Goal: Information Seeking & Learning: Learn about a topic

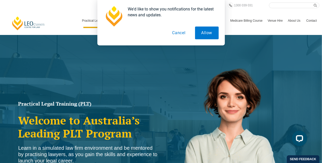
click at [57, 21] on div "We'd like to show you notifications for the latest news and updates. Allow Canc…" at bounding box center [161, 22] width 322 height 45
click at [238, 27] on div "We'd like to show you notifications for the latest news and updates. Allow Canc…" at bounding box center [161, 22] width 322 height 45
click at [177, 37] on button "Cancel" at bounding box center [179, 33] width 26 height 13
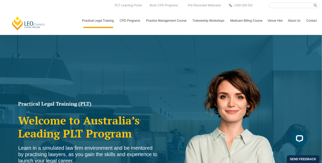
click at [75, 10] on div "[PERSON_NAME] Centre for Law Search here Practical Legal Training Our Practical…" at bounding box center [161, 16] width 317 height 26
click at [52, 15] on div "[PERSON_NAME] Centre for Law Search here Practical Legal Training Our Practical…" at bounding box center [161, 16] width 317 height 26
click at [60, 10] on div "[PERSON_NAME] Centre for Law Search here Practical Legal Training Our Practical…" at bounding box center [161, 16] width 317 height 26
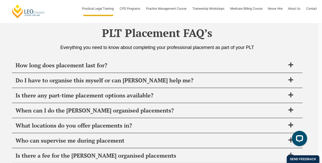
scroll to position [1893, 0]
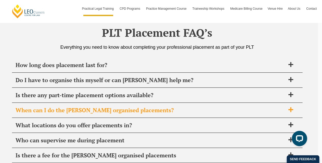
click at [131, 107] on span "When can I do the Leo Cussen organised placements?" at bounding box center [151, 110] width 270 height 7
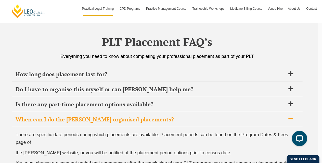
scroll to position [1884, 0]
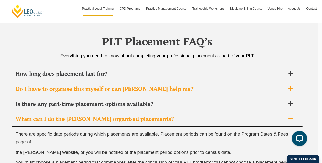
click at [135, 85] on span "Do I have to organise this myself or can Leo Cussen help me?" at bounding box center [151, 88] width 270 height 7
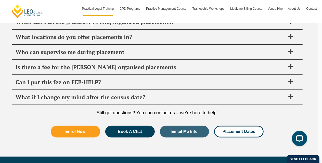
scroll to position [2054, 0]
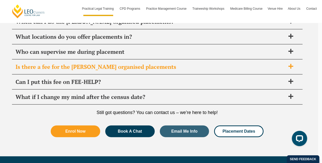
click at [146, 64] on span "Is there a fee for the Leo Cussen organised placements" at bounding box center [151, 66] width 270 height 7
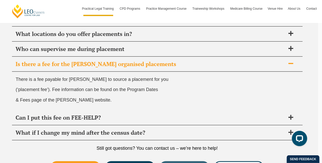
scroll to position [1985, 0]
